Goal: Transaction & Acquisition: Download file/media

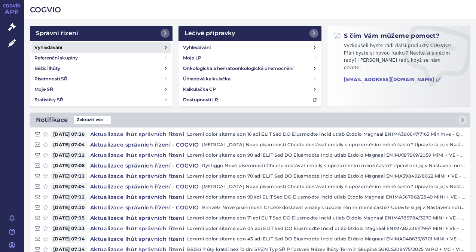
click at [47, 46] on h4 "Vyhledávání" at bounding box center [48, 47] width 28 height 7
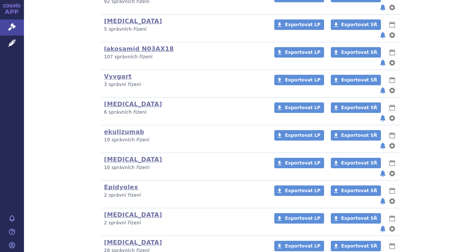
scroll to position [327, 0]
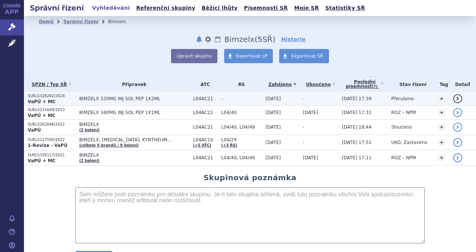
click at [36, 96] on p "SUKLS328262/2024" at bounding box center [52, 96] width 48 height 5
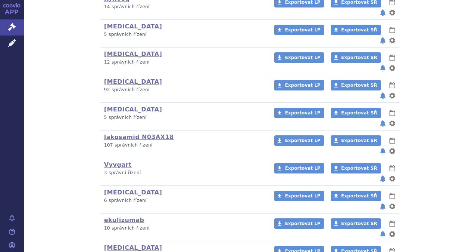
scroll to position [219, 0]
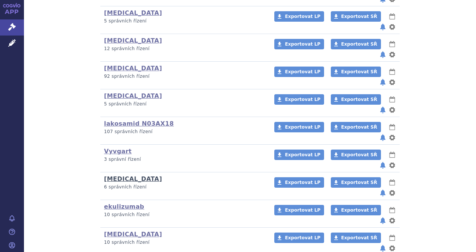
click at [112, 175] on link "[MEDICAL_DATA]" at bounding box center [133, 178] width 58 height 7
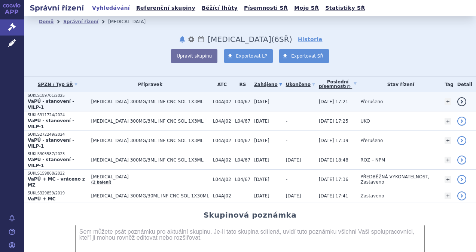
click at [56, 97] on p "SUKLS189701/2025" at bounding box center [58, 95] width 60 height 5
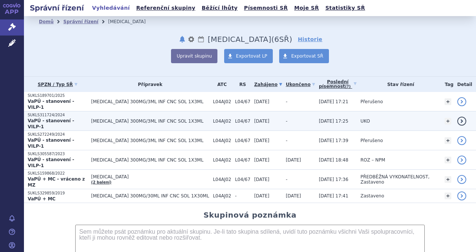
click at [60, 113] on p "SUKLS311724/2024" at bounding box center [58, 115] width 60 height 5
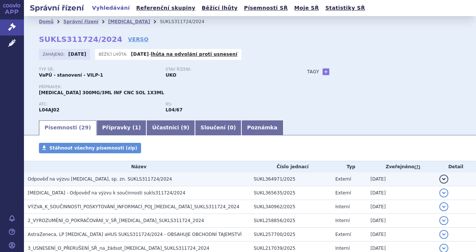
click at [73, 180] on span "Odpověď na výzvu [MEDICAL_DATA], sp. zn. SUKLS311724/2024" at bounding box center [100, 179] width 144 height 5
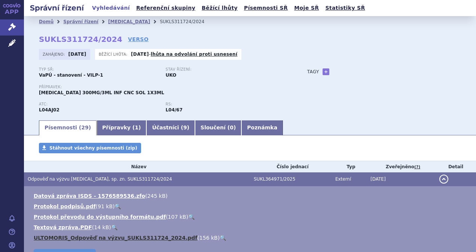
click at [93, 238] on link "ULTOMORIS_Odpověď na výzvu_SUKLS311724_2024.pdf" at bounding box center [116, 238] width 164 height 6
